Goal: Contribute content

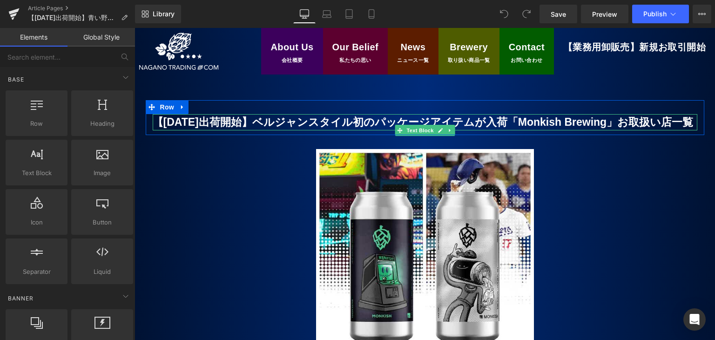
click at [170, 122] on b "【[DATE]出荷開始】ベルジャンスタイル初のパッケージアイテムが入荷「Monkish Brewing」お取扱い店一覧" at bounding box center [423, 122] width 541 height 12
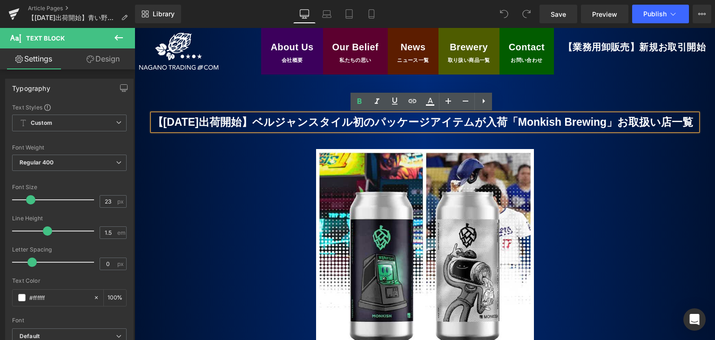
click at [175, 123] on b "【[DATE]出荷開始】ベルジャンスタイル初のパッケージアイテムが入荷「Monkish Brewing」お取扱い店一覧" at bounding box center [423, 122] width 541 height 12
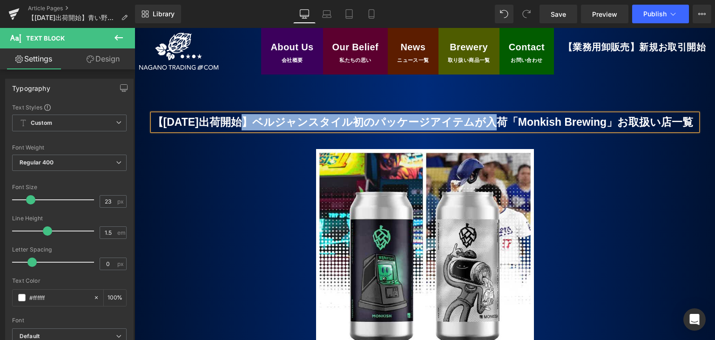
drag, startPoint x: 257, startPoint y: 121, endPoint x: 501, endPoint y: 125, distance: 244.7
click at [501, 125] on b "【[DATE]出荷開始】ベルジャンスタイル初のパッケージアイテムが入荷「Monkish Brewing」お取扱い店一覧" at bounding box center [423, 122] width 541 height 12
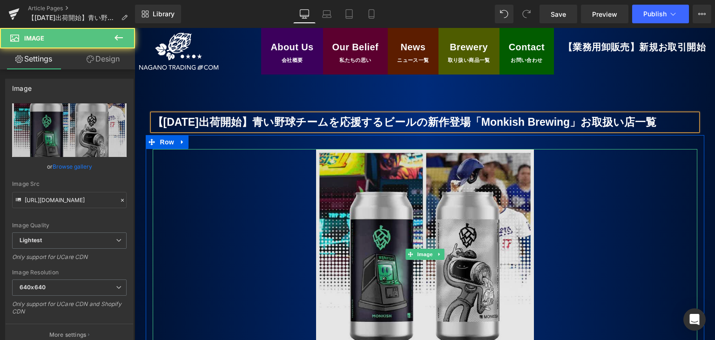
click at [393, 272] on img at bounding box center [425, 254] width 218 height 211
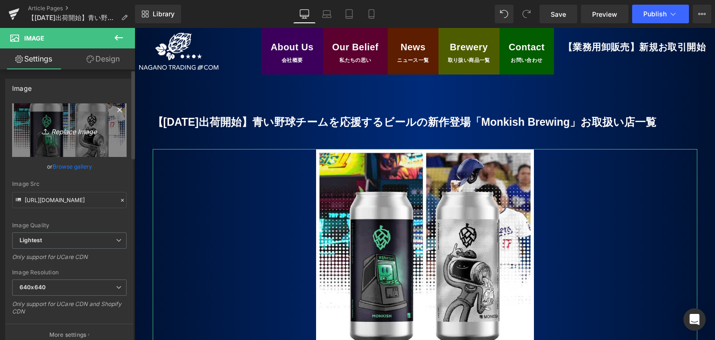
click at [65, 134] on icon "Replace Image" at bounding box center [69, 130] width 74 height 12
type input "C:\fakepath\Dekopin_2.jpg"
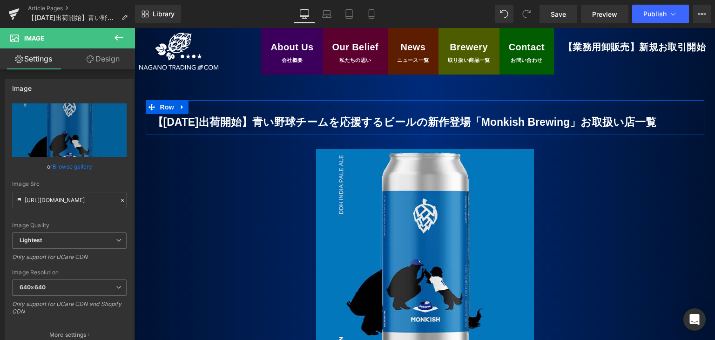
type input "[URL][DOMAIN_NAME]"
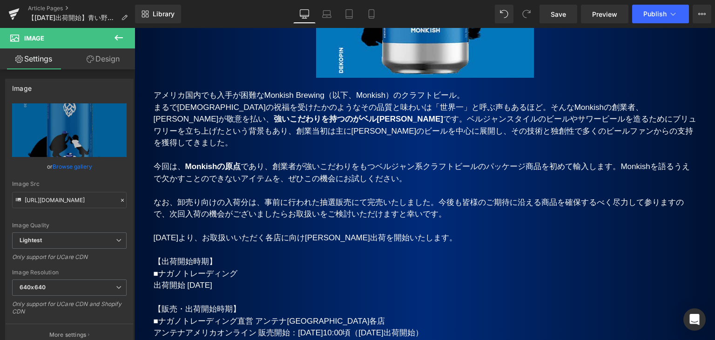
scroll to position [279, 0]
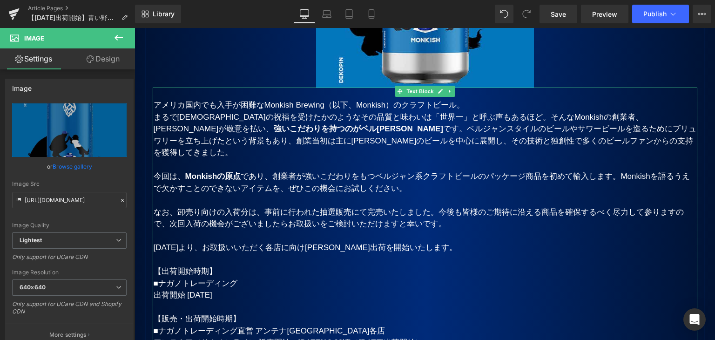
click at [467, 117] on span "まるで[DEMOGRAPHIC_DATA]の祝福を受けたかのようなその品質と味わいは「世界一」と呼ぶ声もあるほど。そんなMonkishの創業者、[PERSON…" at bounding box center [425, 135] width 542 height 45
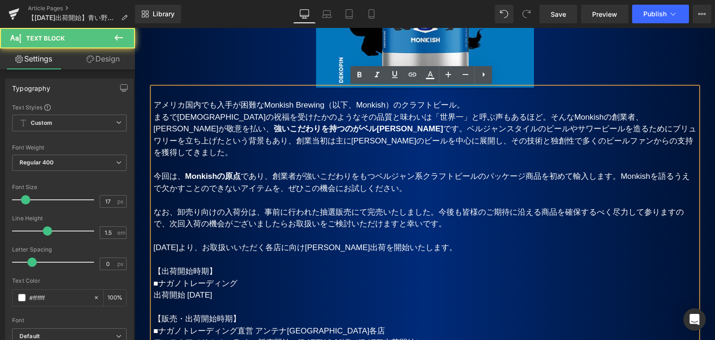
click at [466, 119] on span "まるで[DEMOGRAPHIC_DATA]の祝福を受けたかのようなその品質と味わいは「世界一」と呼ぶ声もあるほど。そんなMonkishの創業者、[PERSON…" at bounding box center [425, 135] width 542 height 45
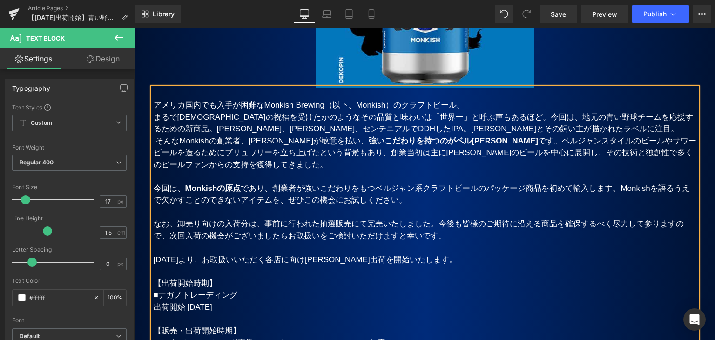
click at [499, 118] on span "まるで[DEMOGRAPHIC_DATA]の祝福を受けたかのようなその品質と味わいは「世界一」と呼ぶ声もあるほど。今回は、地元の青い野球チームを応援するための…" at bounding box center [425, 141] width 542 height 56
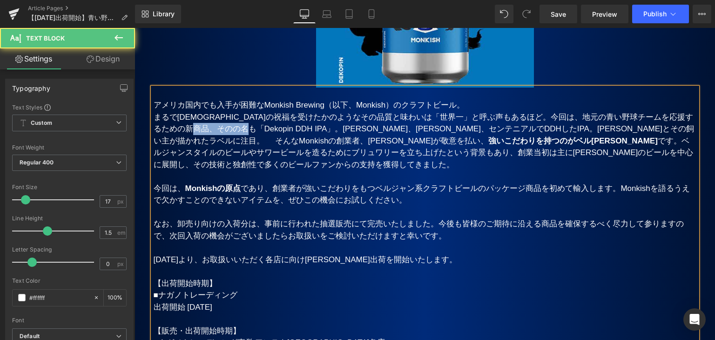
drag, startPoint x: 214, startPoint y: 128, endPoint x: 249, endPoint y: 129, distance: 35.4
click at [249, 129] on span "まるで[DEMOGRAPHIC_DATA]の祝福を受けたかのようなその品質と味わいは「世界一」と呼ぶ声もあるほど。今回は、地元の青い野球チームを応援するための…" at bounding box center [424, 141] width 540 height 56
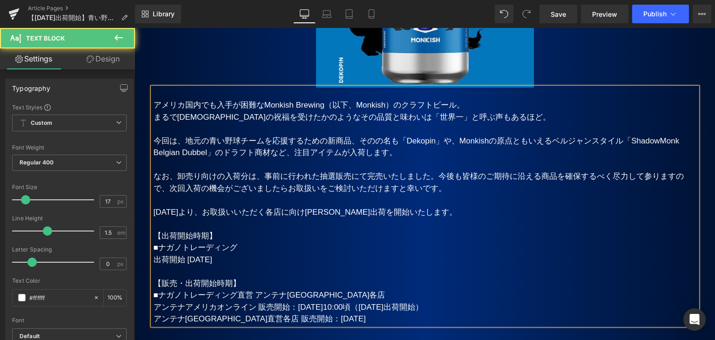
click at [406, 153] on p "今回は、地元の青い野球チームを応援するための新商品、そのの名も「Dekopin」や、Monkishの原点ともいえるベルジャンスタイル「ShadowMonk B…" at bounding box center [425, 147] width 543 height 24
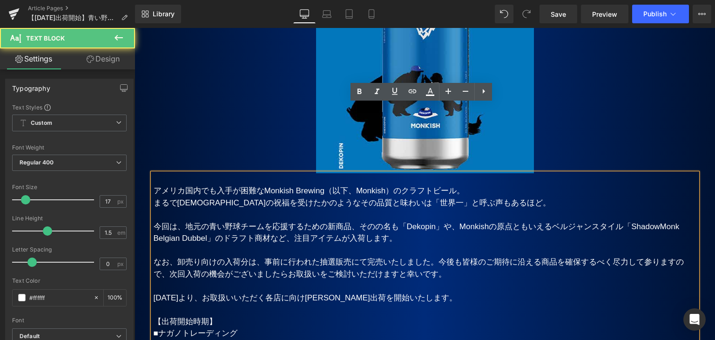
scroll to position [186, 0]
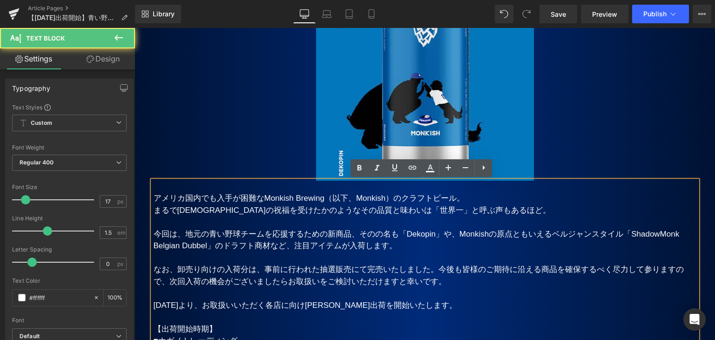
click at [377, 231] on span "今回は、地元の青い野球チームを応援するための新商品、そのの名も「Dekopin」や、Monkishの原点ともいえるベルジャンスタイル「ShadowMonk B…" at bounding box center [417, 239] width 526 height 21
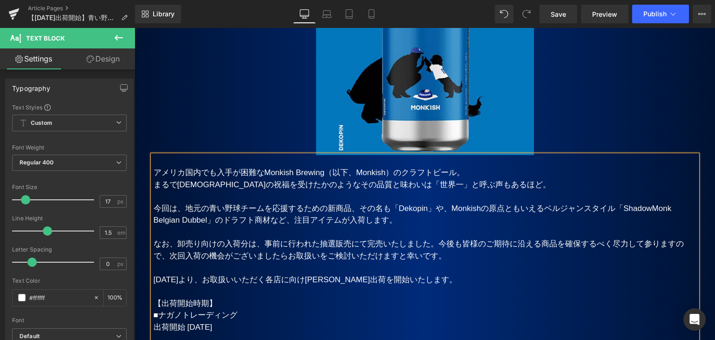
scroll to position [233, 0]
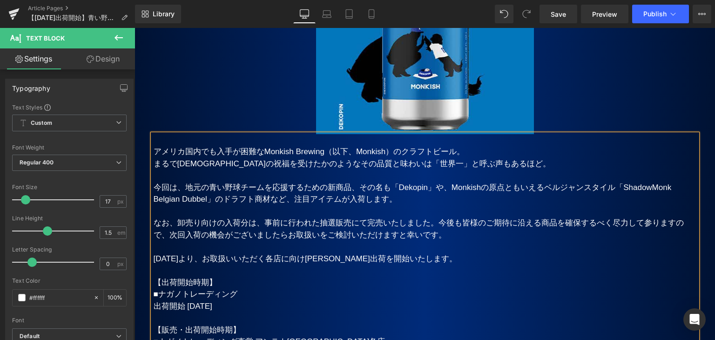
click at [169, 259] on span "[DATE]より、お取扱いいただく各店に向け[PERSON_NAME]出荷を開始いたします。" at bounding box center [305, 258] width 303 height 9
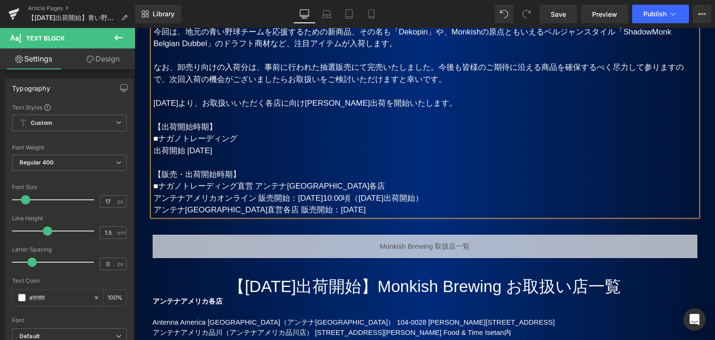
scroll to position [372, 0]
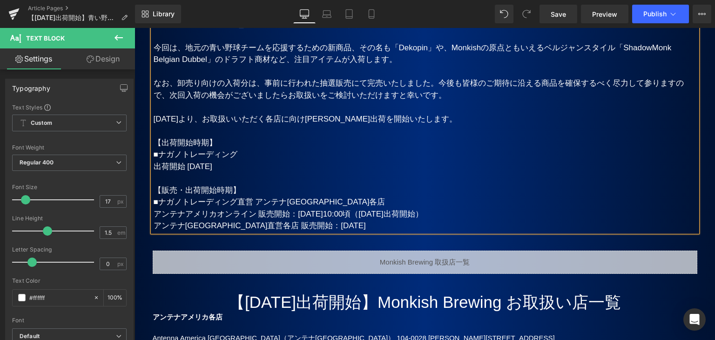
click at [476, 114] on p "[DATE]より、お取扱いいただく各店に向け[PERSON_NAME]出荷を開始いたします。" at bounding box center [425, 119] width 543 height 12
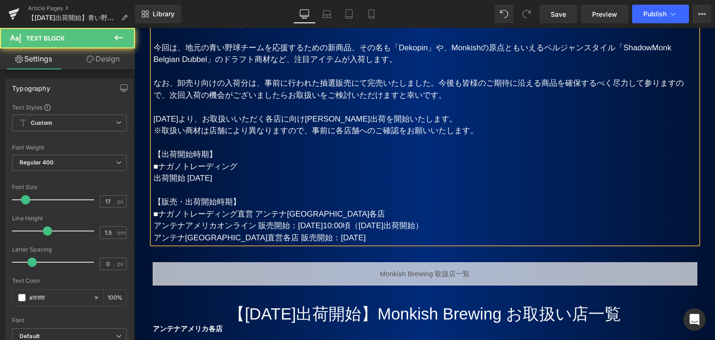
drag, startPoint x: 309, startPoint y: 128, endPoint x: 312, endPoint y: 134, distance: 5.8
click at [309, 128] on span "※取扱い商材は店舗により異なりますので、事前に各店舗へのご確認をお願いいたします。" at bounding box center [316, 130] width 324 height 9
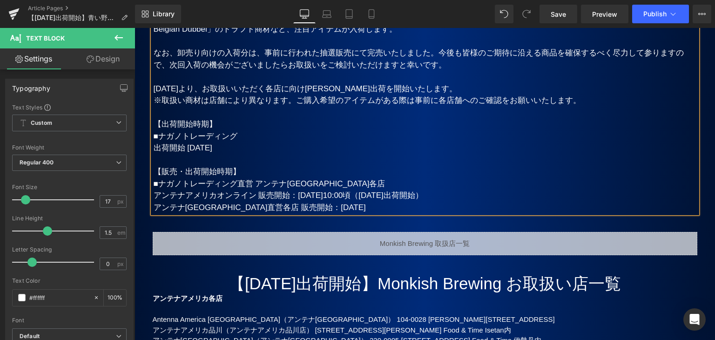
scroll to position [419, 0]
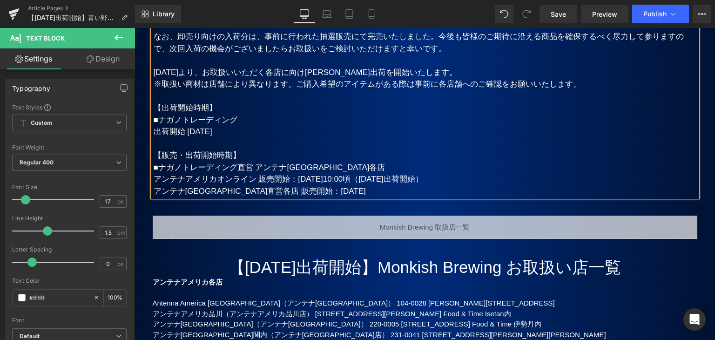
drag, startPoint x: 201, startPoint y: 134, endPoint x: 213, endPoint y: 157, distance: 26.0
click at [201, 134] on span "出荷開始 [DATE]" at bounding box center [183, 131] width 59 height 9
click at [312, 178] on p "アンテナアメリカオンライン 販売開始：[DATE]10:00頃（[DATE]出荷開始）" at bounding box center [425, 179] width 543 height 12
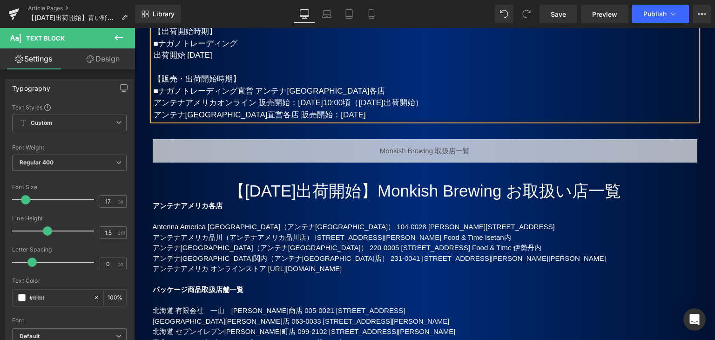
scroll to position [512, 0]
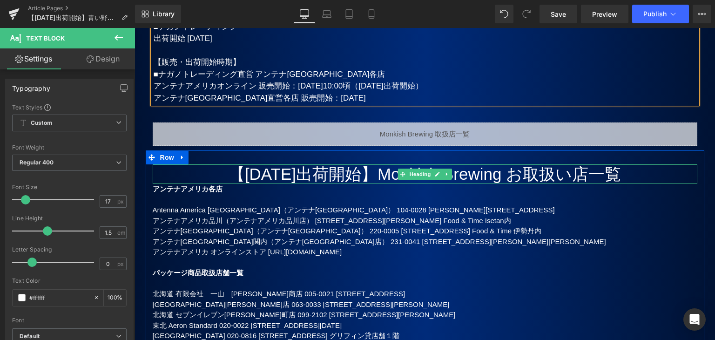
click at [242, 174] on h1 "【[DATE]出荷開始】Monkish Brewing お取扱い店一覧" at bounding box center [425, 174] width 544 height 20
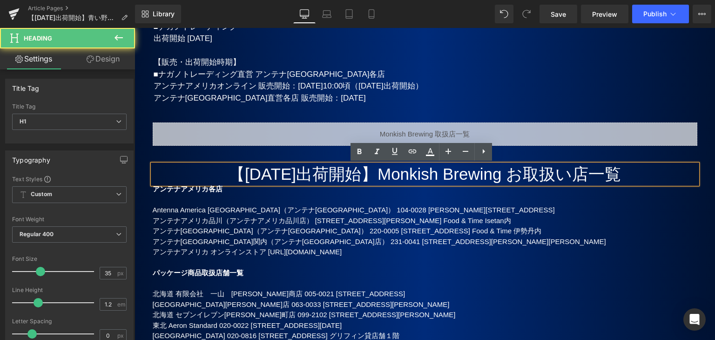
click at [249, 168] on h1 "【[DATE]出荷開始】Monkish Brewing お取扱い店一覧" at bounding box center [425, 174] width 544 height 20
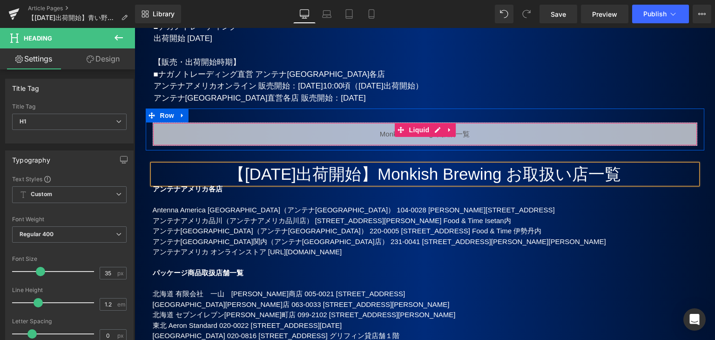
click at [379, 135] on div "Liquid" at bounding box center [425, 133] width 544 height 23
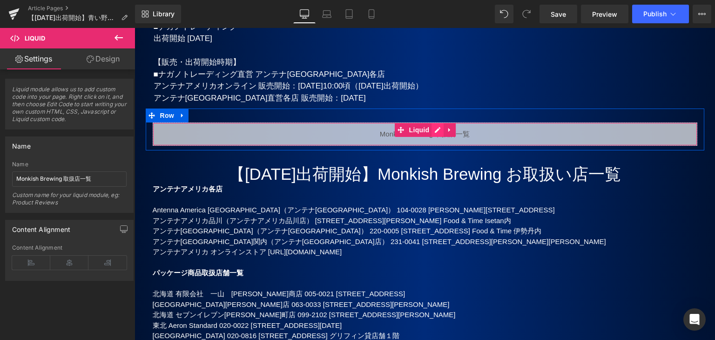
click at [434, 129] on link at bounding box center [437, 130] width 12 height 14
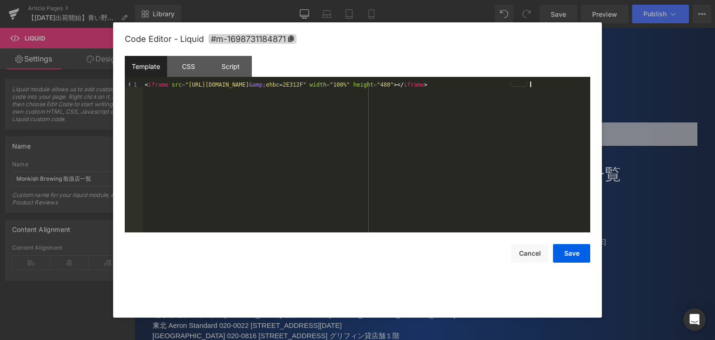
click at [545, 82] on div "< iframe src = "[URL][DOMAIN_NAME] &amp; ehbc=2E312F" width = "100%" height = "…" at bounding box center [366, 162] width 447 height 162
type textarea "100"
type textarea "%"
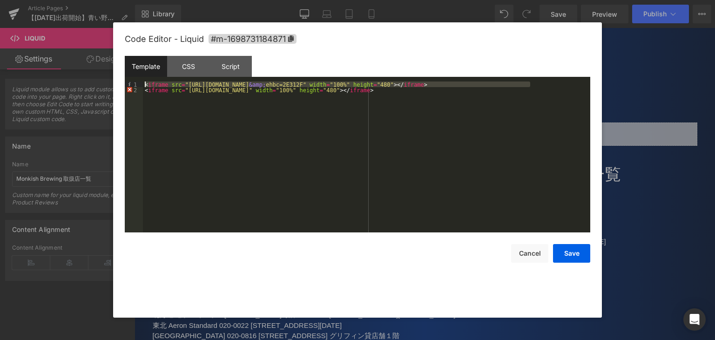
drag, startPoint x: 541, startPoint y: 85, endPoint x: 140, endPoint y: 85, distance: 401.9
click at [140, 85] on pre "1 2 < iframe src = "[URL][DOMAIN_NAME] &amp; ehbc=2E312F" width = "100%" height…" at bounding box center [357, 156] width 465 height 151
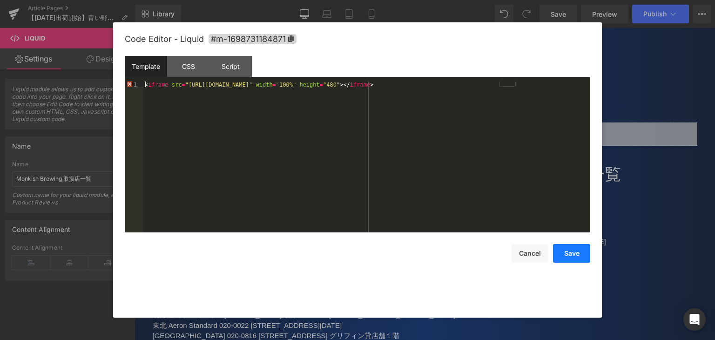
click at [571, 253] on button "Save" at bounding box center [571, 253] width 37 height 19
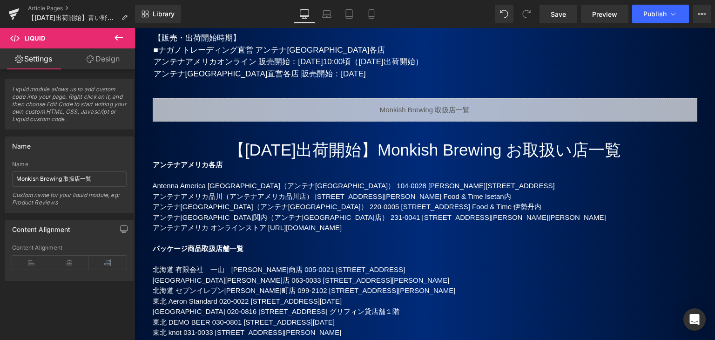
scroll to position [605, 0]
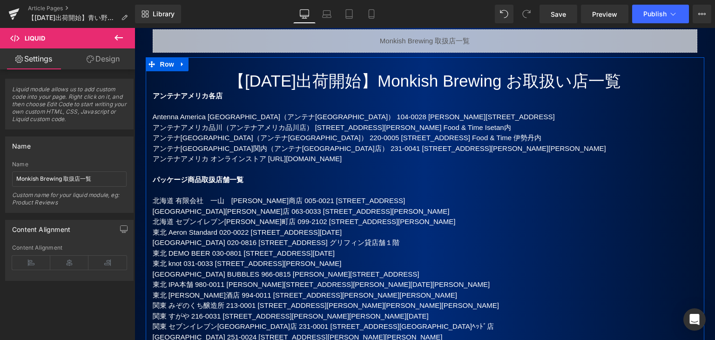
click at [154, 201] on p "北海道 有限会社　一山　[PERSON_NAME]商店 005-0021 [STREET_ADDRESS]" at bounding box center [425, 200] width 544 height 11
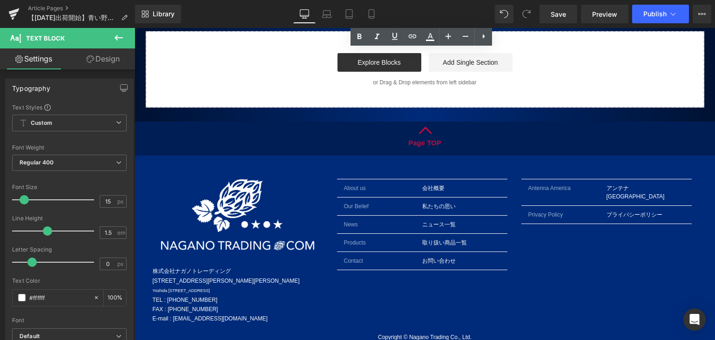
drag, startPoint x: 151, startPoint y: 199, endPoint x: 325, endPoint y: 111, distance: 195.1
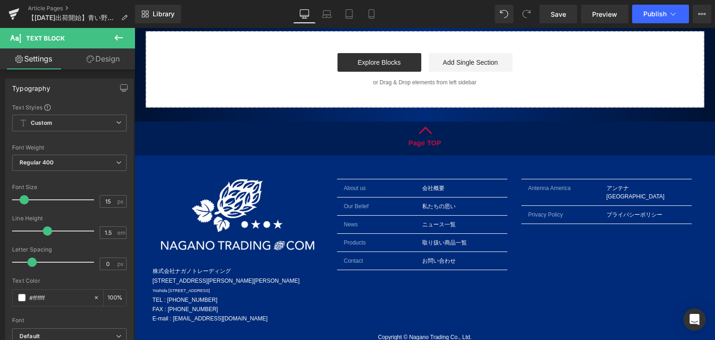
scroll to position [2432, 0]
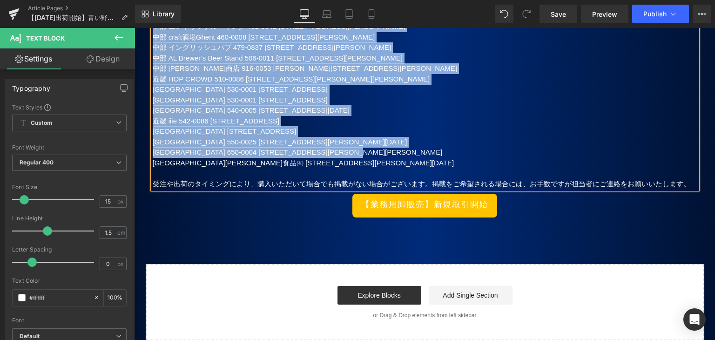
click at [445, 147] on p "[GEOGRAPHIC_DATA] 650-0004 [STREET_ADDRESS][PERSON_NAME][PERSON_NAME]" at bounding box center [425, 152] width 544 height 11
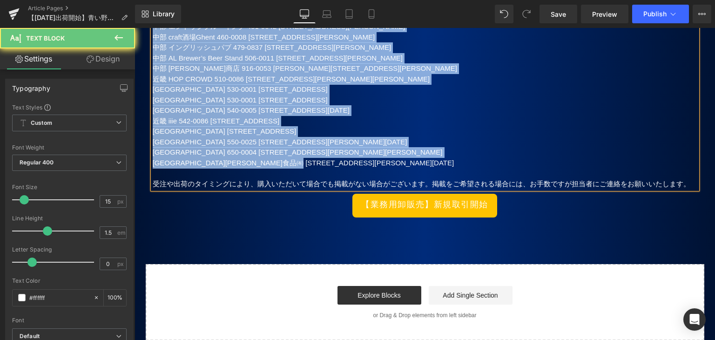
click at [374, 158] on p "[GEOGRAPHIC_DATA][PERSON_NAME]食品㈲ [STREET_ADDRESS][PERSON_NAME][DATE]" at bounding box center [425, 163] width 544 height 11
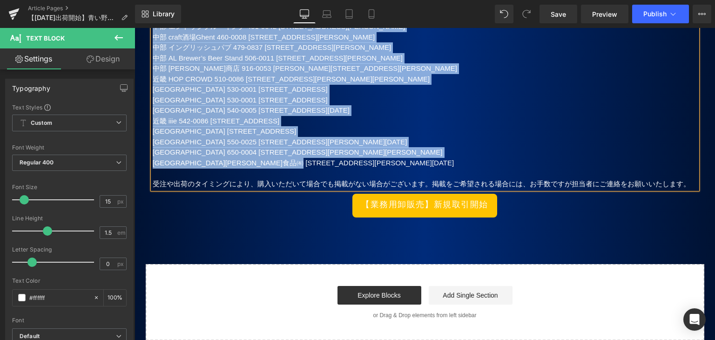
paste div
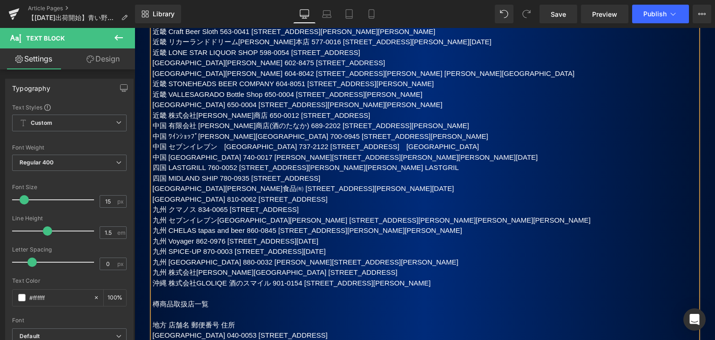
scroll to position [1669, 0]
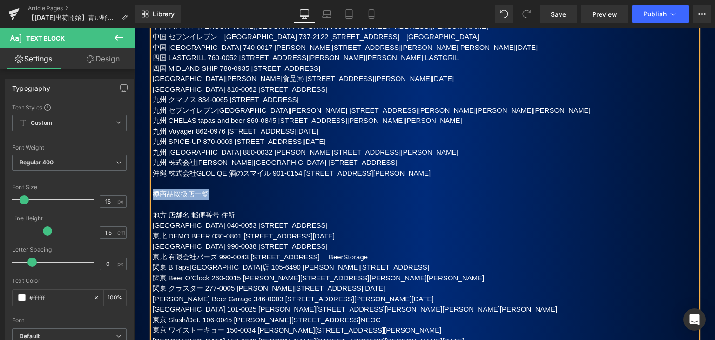
drag, startPoint x: 216, startPoint y: 170, endPoint x: 152, endPoint y: 171, distance: 64.7
click at [153, 189] on p "樽商品取扱店一覧" at bounding box center [425, 194] width 544 height 11
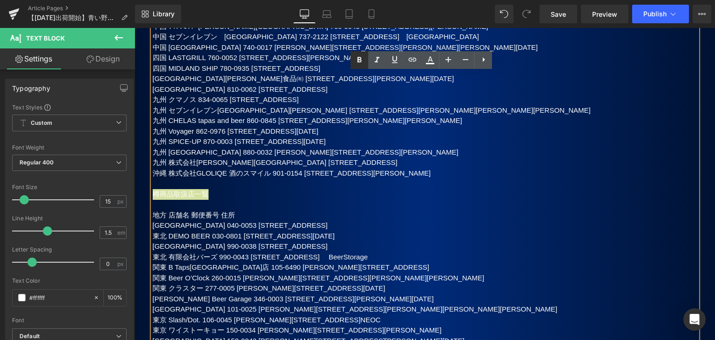
click at [358, 58] on icon at bounding box center [359, 60] width 4 height 6
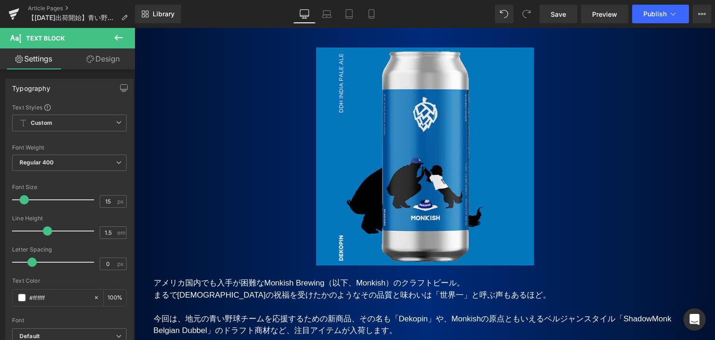
scroll to position [0, 0]
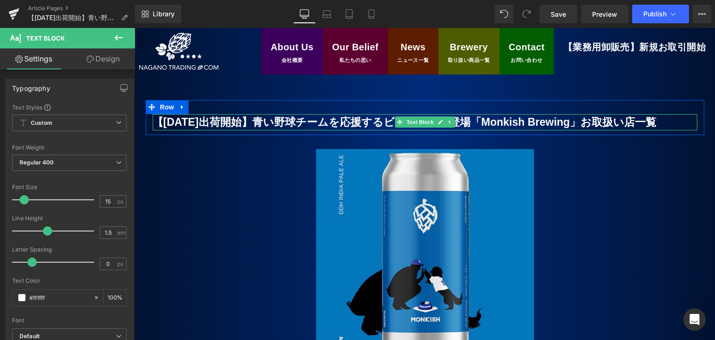
click at [322, 121] on b "【[DATE]出荷開始】青い野球チームを応援するビールの新作登場「Monkish Brewing」お取扱い店一覧" at bounding box center [405, 122] width 504 height 12
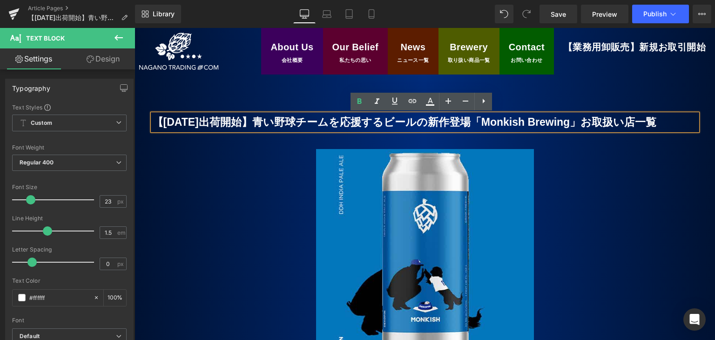
click at [422, 120] on b "【[DATE]出荷開始】青い野球チームを応援するビールの新作登場「Monkish Brewing」お取扱い店一覧" at bounding box center [405, 122] width 504 height 12
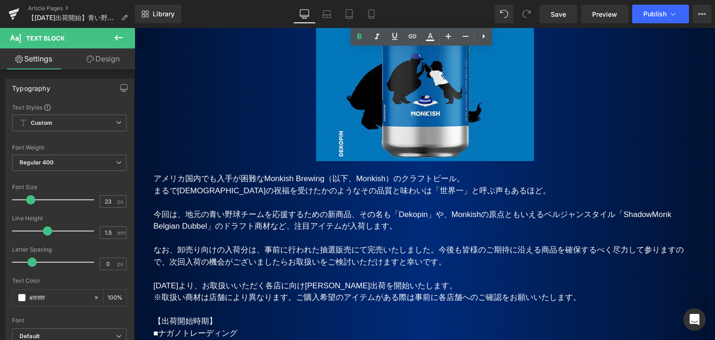
scroll to position [233, 0]
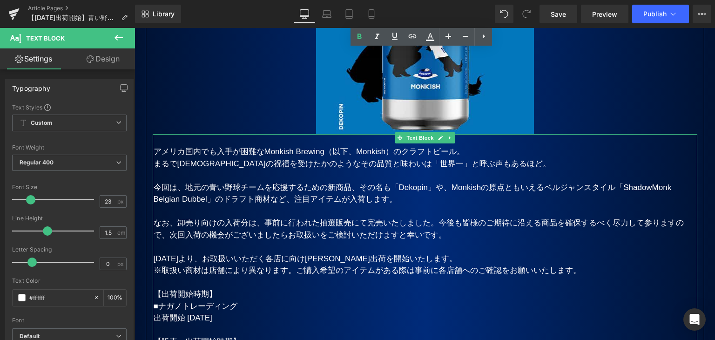
click at [167, 184] on span "今回は、地元の青い野球チームを応援するための新商品、その名も「Dekopin」や、Monkishの原点ともいえるベルジャンスタイル「ShadowMonk Be…" at bounding box center [413, 193] width 518 height 21
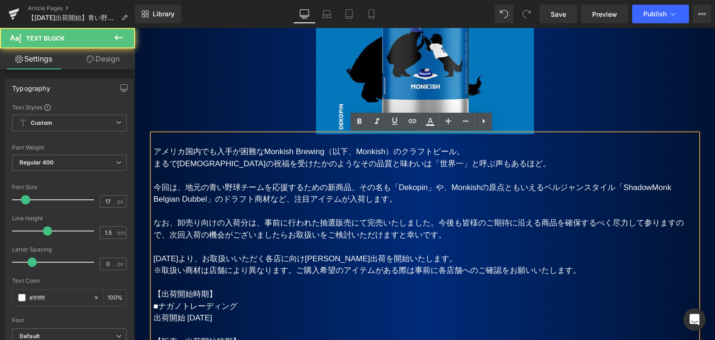
click at [353, 188] on span "今回は、地元の青い野球チームを応援するための新商品、その名も「Dekopin」や、Monkishの原点ともいえるベルジャンスタイル「ShadowMonk Be…" at bounding box center [413, 193] width 518 height 21
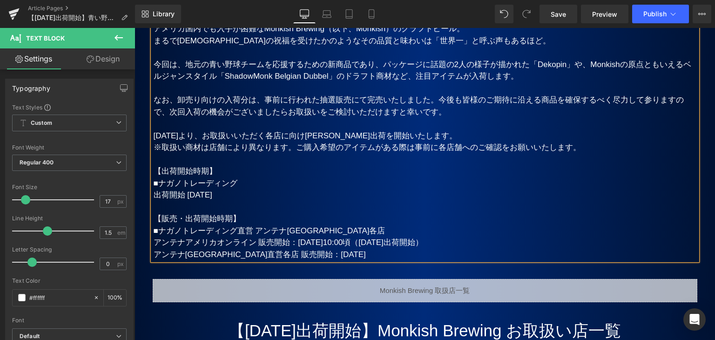
scroll to position [372, 0]
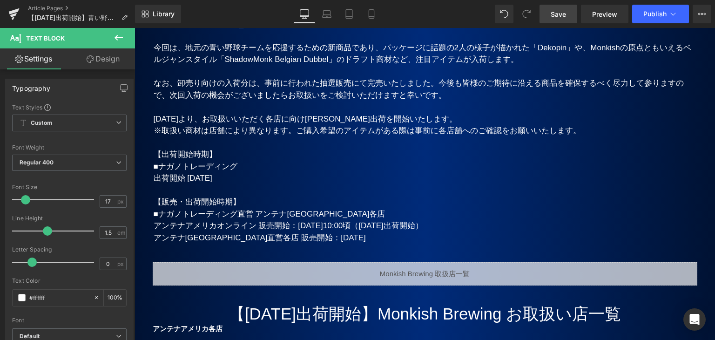
click at [558, 15] on span "Save" at bounding box center [557, 14] width 15 height 10
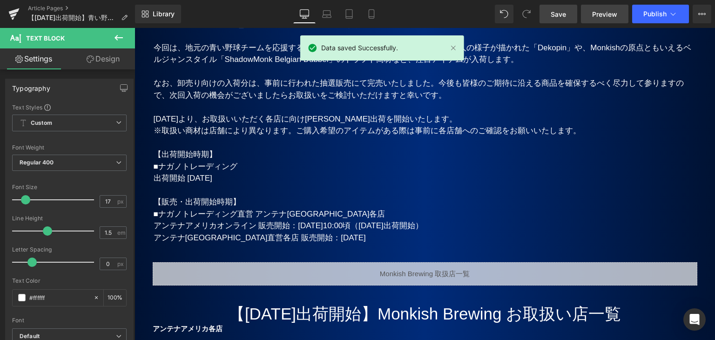
click at [608, 13] on span "Preview" at bounding box center [604, 14] width 25 height 10
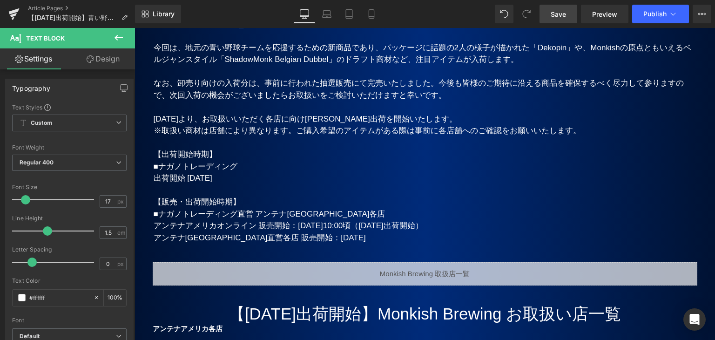
click at [557, 12] on span "Save" at bounding box center [557, 14] width 15 height 10
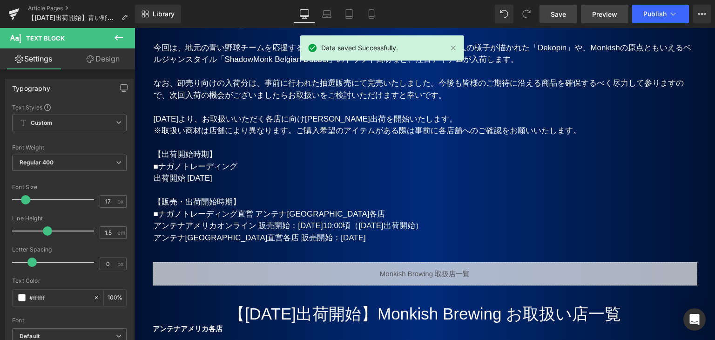
click at [599, 19] on link "Preview" at bounding box center [604, 14] width 47 height 19
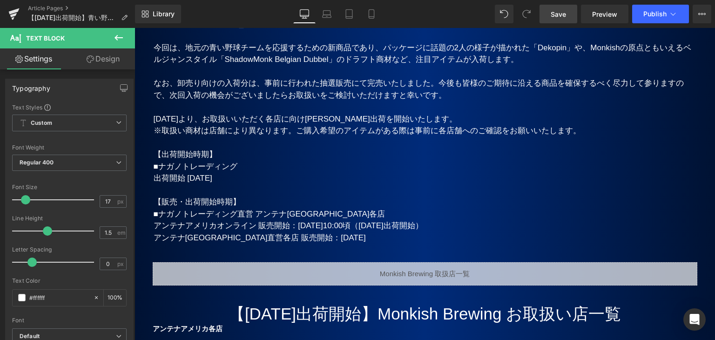
click at [552, 16] on span "Save" at bounding box center [557, 14] width 15 height 10
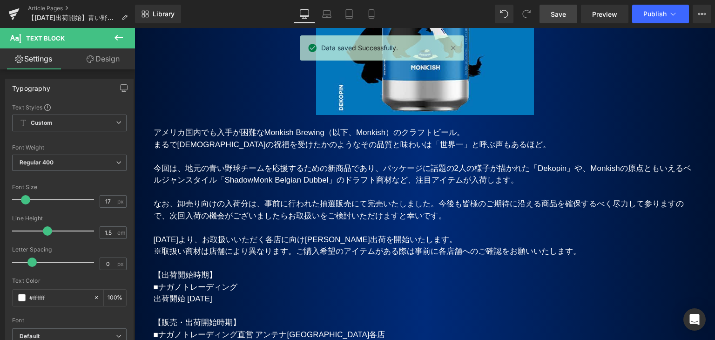
scroll to position [140, 0]
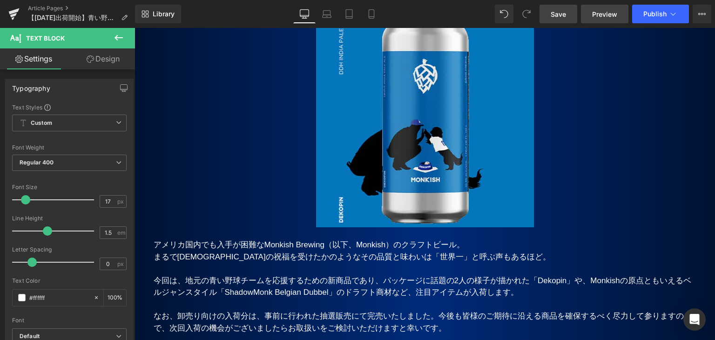
click at [597, 13] on span "Preview" at bounding box center [604, 14] width 25 height 10
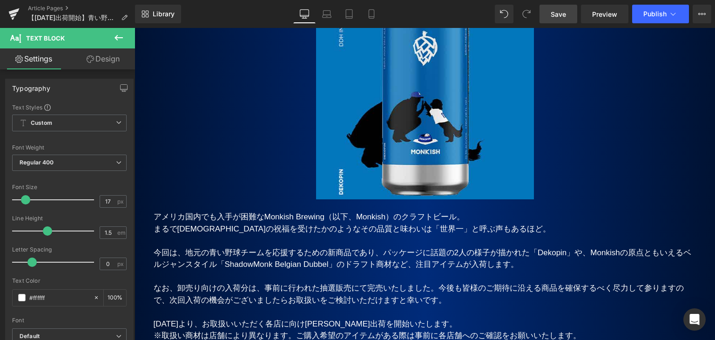
scroll to position [186, 0]
